Goal: Navigation & Orientation: Find specific page/section

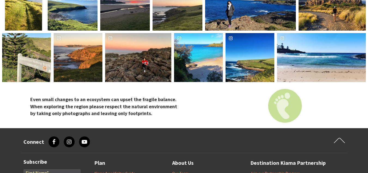
scroll to position [2233, 0]
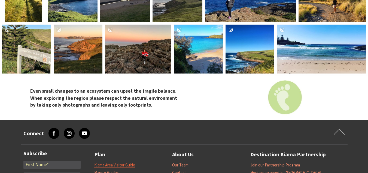
click at [114, 162] on link "Kiama Area Visitor Guide" at bounding box center [114, 164] width 41 height 5
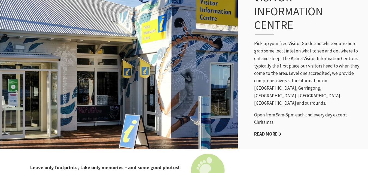
scroll to position [442, 0]
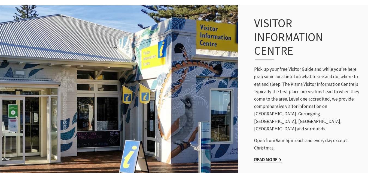
click at [270, 156] on link "Read More" at bounding box center [268, 159] width 28 height 6
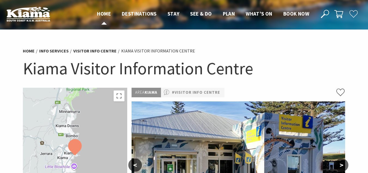
click at [105, 12] on span "Home" at bounding box center [104, 13] width 14 height 7
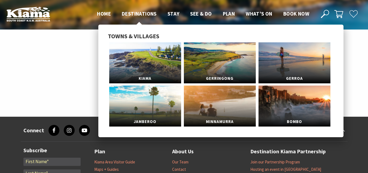
click at [140, 12] on span "Destinations" at bounding box center [139, 13] width 35 height 7
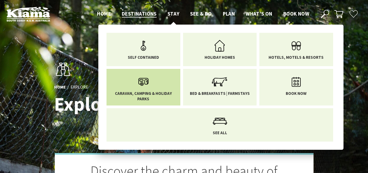
click at [143, 89] on icon "Main Menu" at bounding box center [144, 82] width 18 height 18
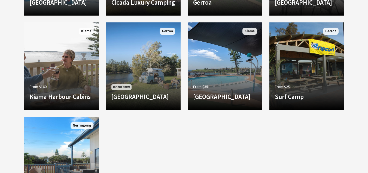
scroll to position [552, 0]
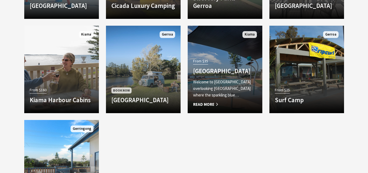
click at [211, 103] on span "Read More" at bounding box center [225, 104] width 64 height 7
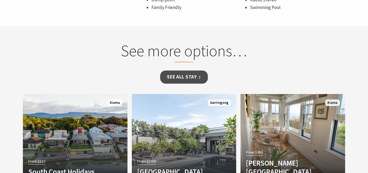
scroll to position [457, 0]
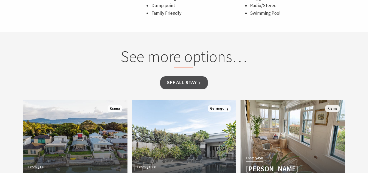
drag, startPoint x: 367, startPoint y: 106, endPoint x: 369, endPoint y: 99, distance: 7.7
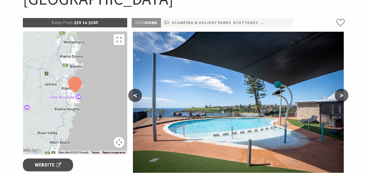
scroll to position [0, 0]
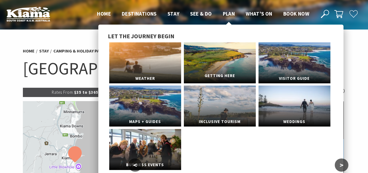
click at [223, 74] on span "Getting Here" at bounding box center [220, 76] width 72 height 10
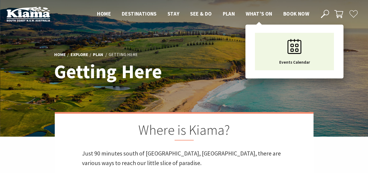
click at [263, 15] on span "What’s On" at bounding box center [259, 13] width 27 height 7
